Goal: Task Accomplishment & Management: Complete application form

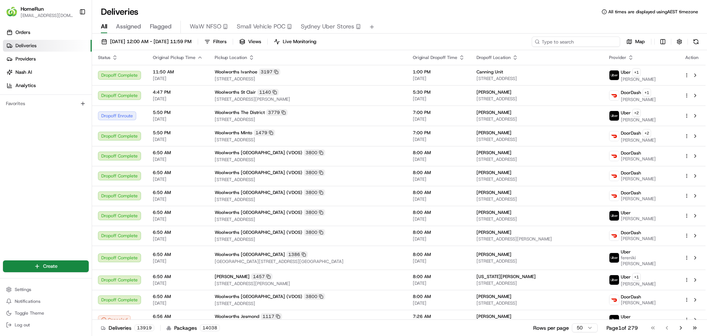
click at [604, 42] on input at bounding box center [576, 41] width 88 height 10
paste input "265410512"
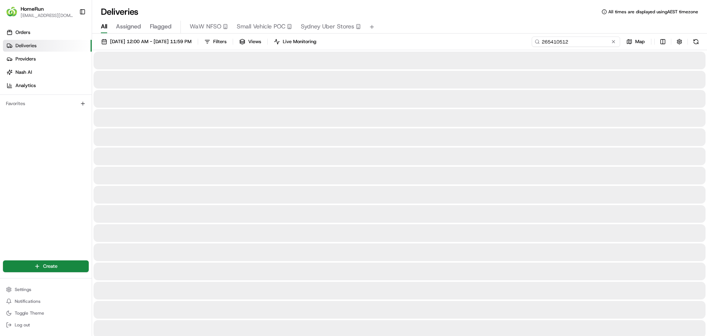
click at [590, 43] on input "265410512" at bounding box center [576, 41] width 88 height 10
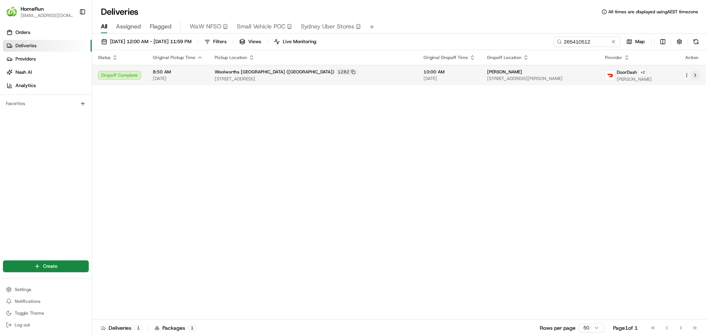
click at [695, 75] on button at bounding box center [695, 75] width 9 height 9
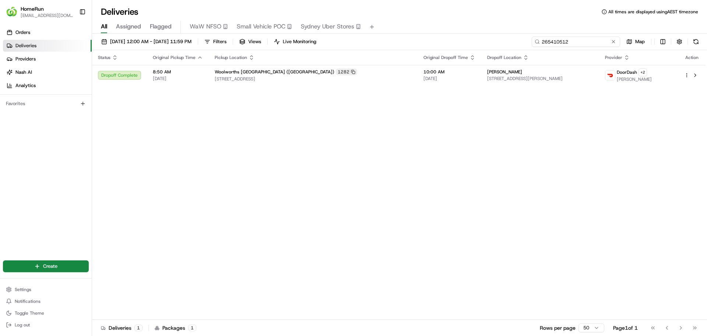
click at [598, 42] on input "265410512" at bounding box center [576, 41] width 88 height 10
type input "2"
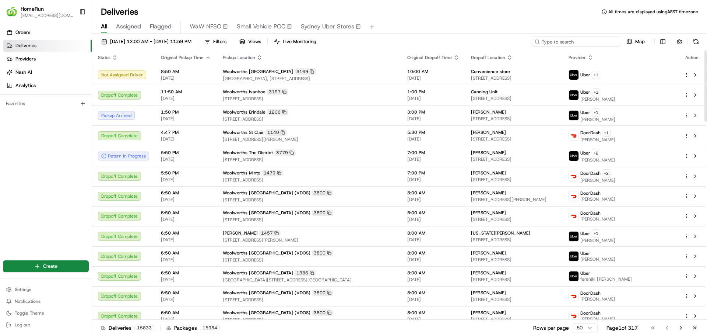
click at [584, 40] on input at bounding box center [576, 41] width 88 height 10
paste input "265437349"
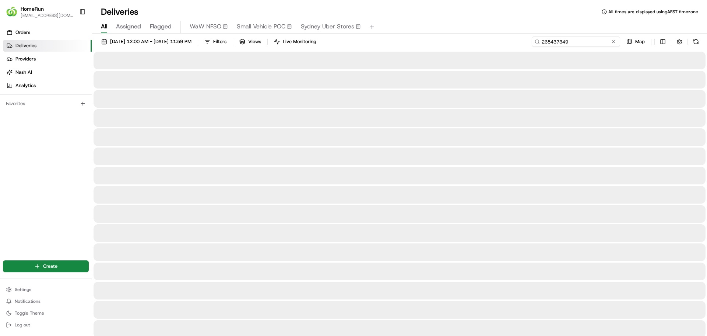
click at [542, 40] on input "265437349" at bounding box center [576, 41] width 88 height 10
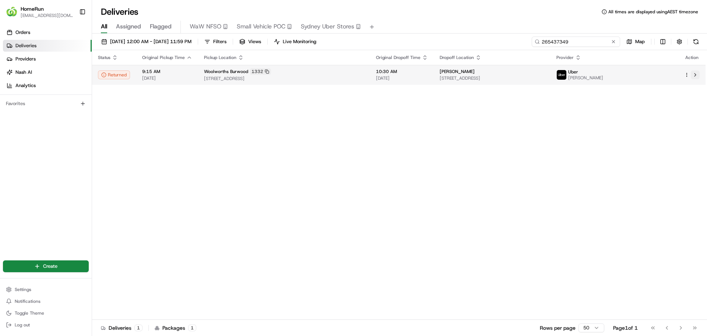
type input "265437349"
click at [696, 73] on button at bounding box center [695, 74] width 9 height 9
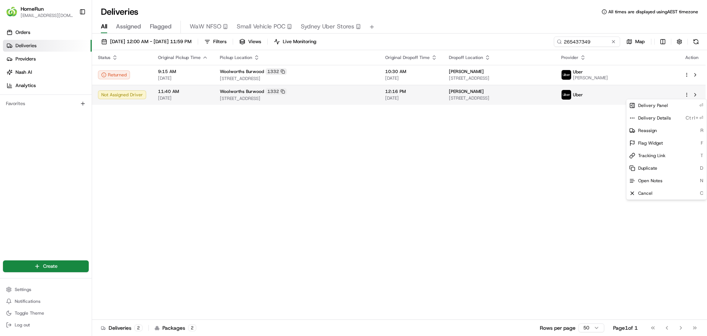
click at [688, 94] on html "HomeRun [EMAIL_ADDRESS][DOMAIN_NAME] Toggle Sidebar Orders Deliveries Providers…" at bounding box center [353, 168] width 707 height 336
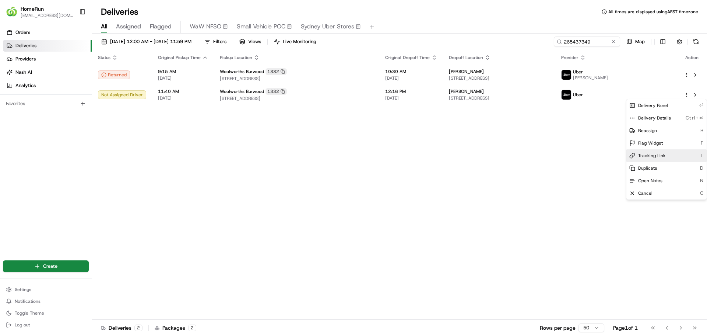
click at [664, 155] on span "Tracking Link" at bounding box center [652, 156] width 27 height 6
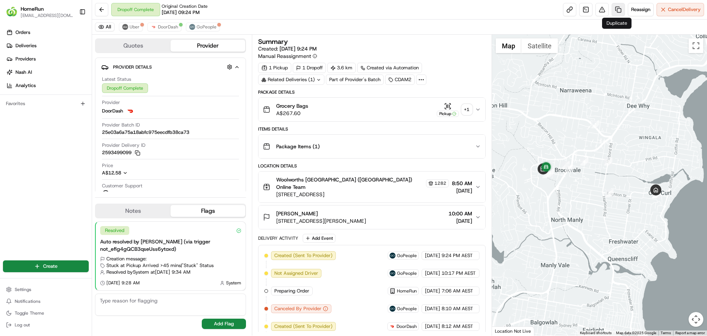
click at [616, 10] on link at bounding box center [618, 9] width 13 height 13
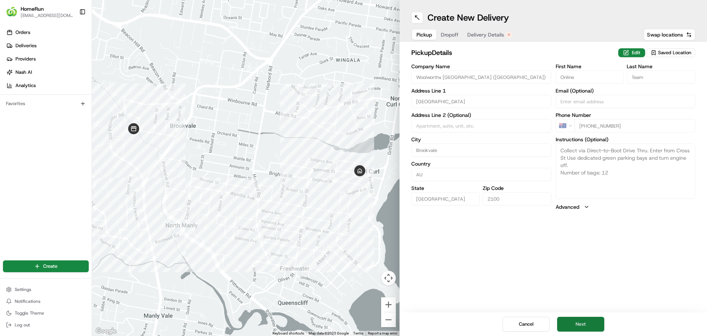
click at [597, 326] on button "Next" at bounding box center [580, 323] width 47 height 15
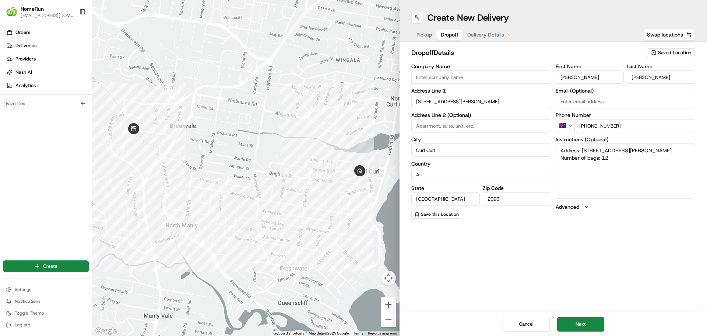
click at [617, 159] on textarea "Address: 52 Adams St CURL CURL NSW Number of bags: 12" at bounding box center [626, 170] width 140 height 55
type textarea "Address: 52 Adams St CURL CURL NSW Number of bags: 12 PLEASE RING THE DOORBELL …"
drag, startPoint x: 561, startPoint y: 165, endPoint x: 686, endPoint y: 165, distance: 125.3
click at [686, 165] on textarea "Address: 52 Adams St CURL CURL NSW Number of bags: 12 PLEASE RING THE DOORBELL …" at bounding box center [626, 170] width 140 height 55
click at [592, 323] on button "Next" at bounding box center [580, 323] width 47 height 15
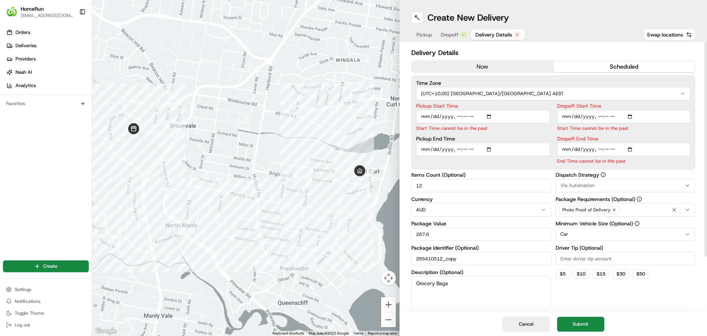
click at [534, 324] on button "Cancel" at bounding box center [526, 323] width 47 height 15
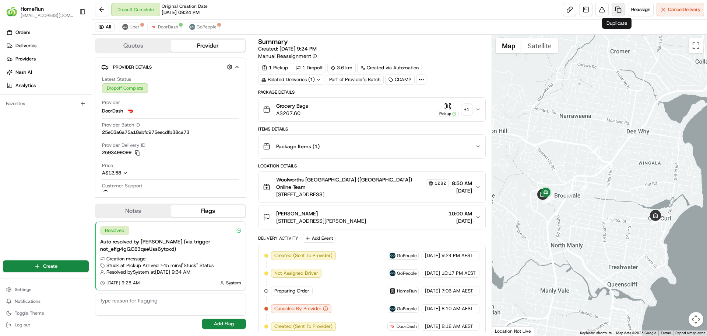
click at [618, 8] on link at bounding box center [618, 9] width 13 height 13
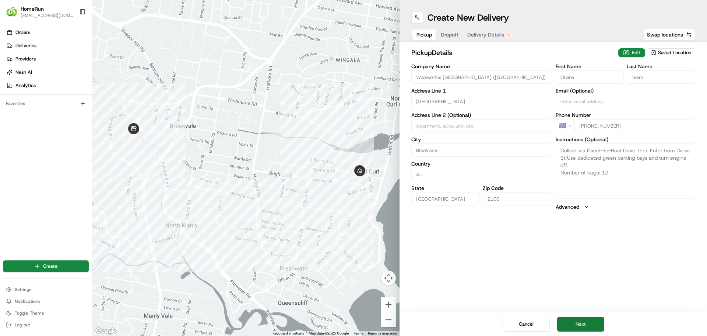
click at [582, 323] on button "Next" at bounding box center [580, 323] width 47 height 15
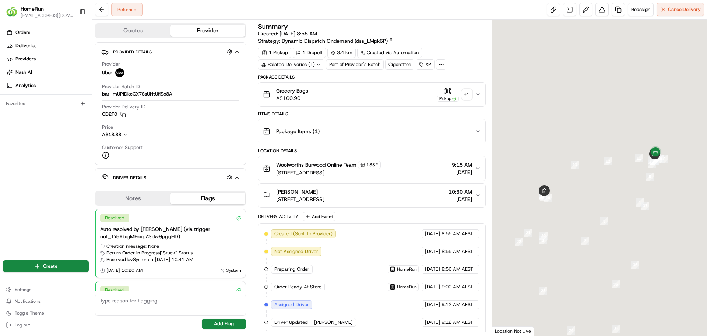
scroll to position [185, 0]
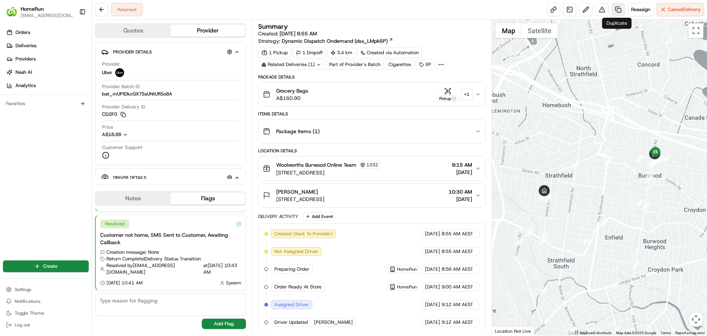
click at [615, 8] on link at bounding box center [618, 9] width 13 height 13
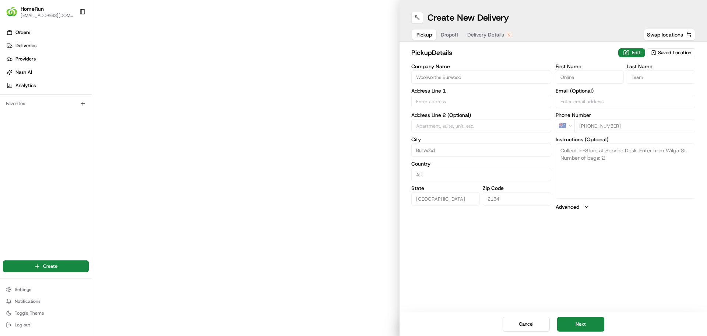
type input "Shop 6, Level 3, Westfield Shopping Centre, 100 Burwood Road"
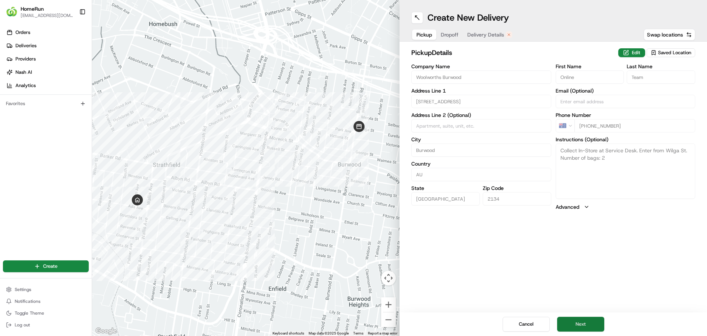
click at [592, 322] on button "Next" at bounding box center [580, 323] width 47 height 15
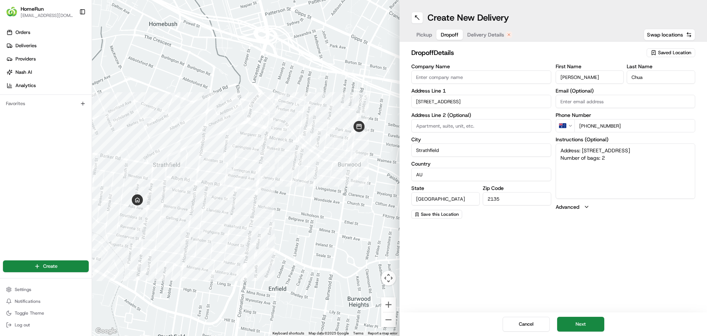
click at [616, 159] on textarea "Address: 24 Firth Ave STRATHFIELD NSW Number of bags: 2" at bounding box center [626, 170] width 140 height 55
type textarea "Address: 24 Firth Ave STRATHFIELD NSW Number of bags: 2 PLEASE RIING THE DOORBE…"
click at [594, 324] on button "Next" at bounding box center [580, 323] width 47 height 15
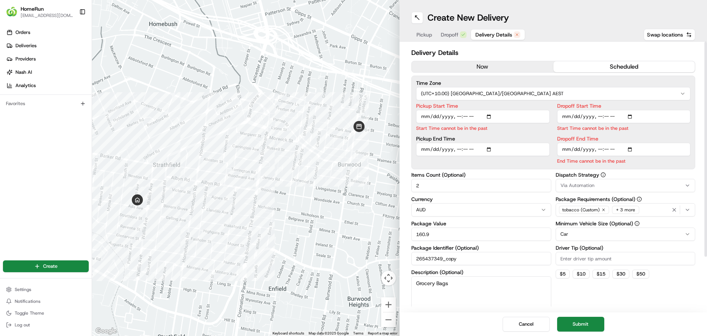
click at [491, 117] on input "Pickup Start Time" at bounding box center [483, 116] width 134 height 13
type input "2025-08-19T11:40"
click at [536, 104] on label "Pickup Start Time" at bounding box center [483, 105] width 134 height 5
click at [536, 110] on input "Pickup Start Time" at bounding box center [483, 116] width 134 height 13
click at [490, 141] on input "Pickup End Time" at bounding box center [483, 140] width 134 height 13
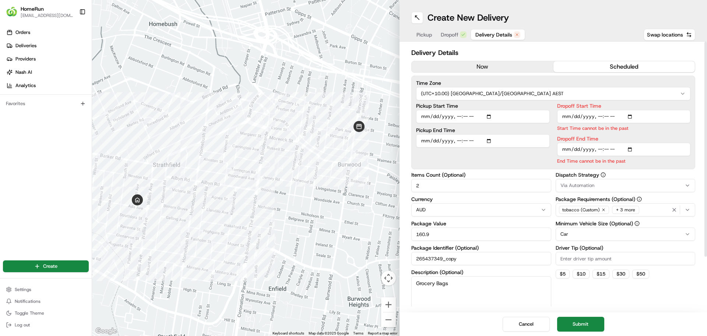
type input "2025-08-19T11:50"
click at [524, 131] on label "Pickup End Time" at bounding box center [483, 129] width 134 height 5
click at [524, 134] on input "Pickup End Time" at bounding box center [483, 140] width 134 height 13
click at [630, 115] on input "Dropoff Start Time" at bounding box center [624, 116] width 134 height 13
type input "2025-08-19T12:01"
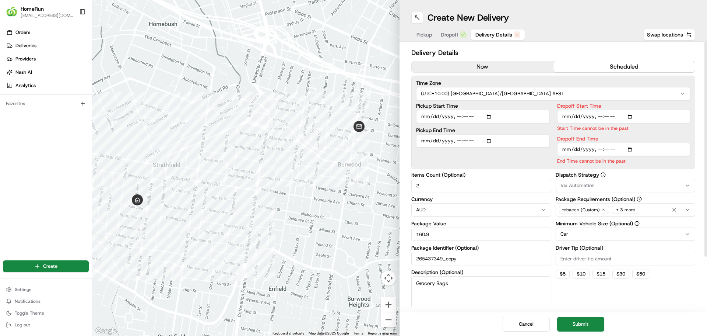
click at [621, 104] on label "Dropoff Start Time" at bounding box center [624, 105] width 134 height 5
click at [621, 110] on input "Dropoff Start Time" at bounding box center [624, 116] width 134 height 13
click at [631, 147] on input "Dropoff End Time" at bounding box center [624, 149] width 134 height 13
click at [669, 134] on div "Dropoff Start Time Start Time must be before End Date Dropoff End Time End Time…" at bounding box center [624, 133] width 134 height 61
click at [631, 150] on input "Dropoff End Time" at bounding box center [624, 149] width 134 height 13
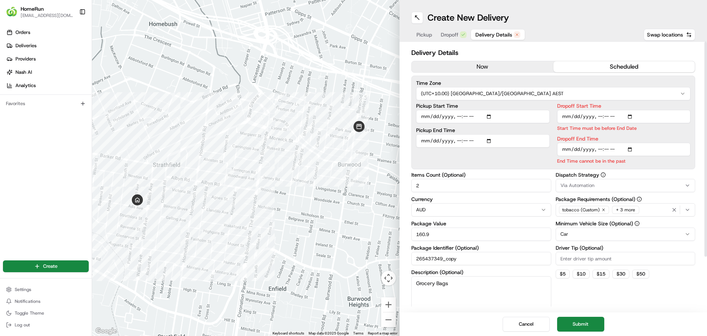
type input "2025-08-19T12:16"
click at [643, 134] on div "Dropoff Start Time Start Time must be before End Date Dropoff End Time End Time…" at bounding box center [624, 133] width 134 height 61
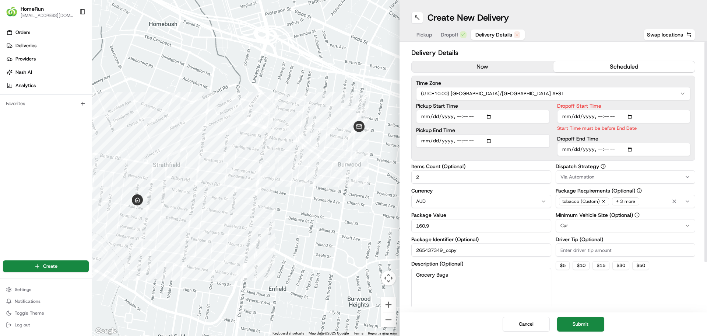
click at [633, 117] on input "Dropoff Start Time" at bounding box center [624, 116] width 134 height 13
type input "2025-08-19T12:02"
click at [628, 102] on div "Time Zone (UTC+10.00) Australia/Sydney AEST Pickup Start Time Pickup End Time D…" at bounding box center [554, 118] width 284 height 85
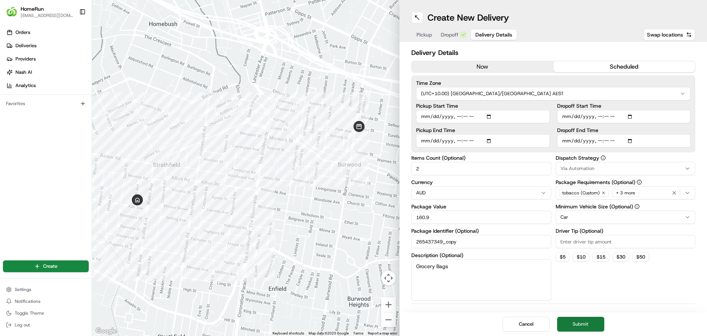
click at [588, 322] on button "Submit" at bounding box center [580, 323] width 47 height 15
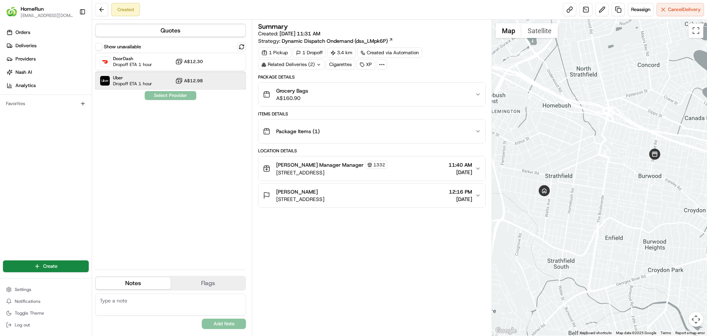
click at [140, 84] on span "Dropoff ETA 1 hour" at bounding box center [132, 84] width 39 height 6
click at [169, 96] on button "Assign Provider" at bounding box center [170, 95] width 52 height 9
